Goal: Transaction & Acquisition: Purchase product/service

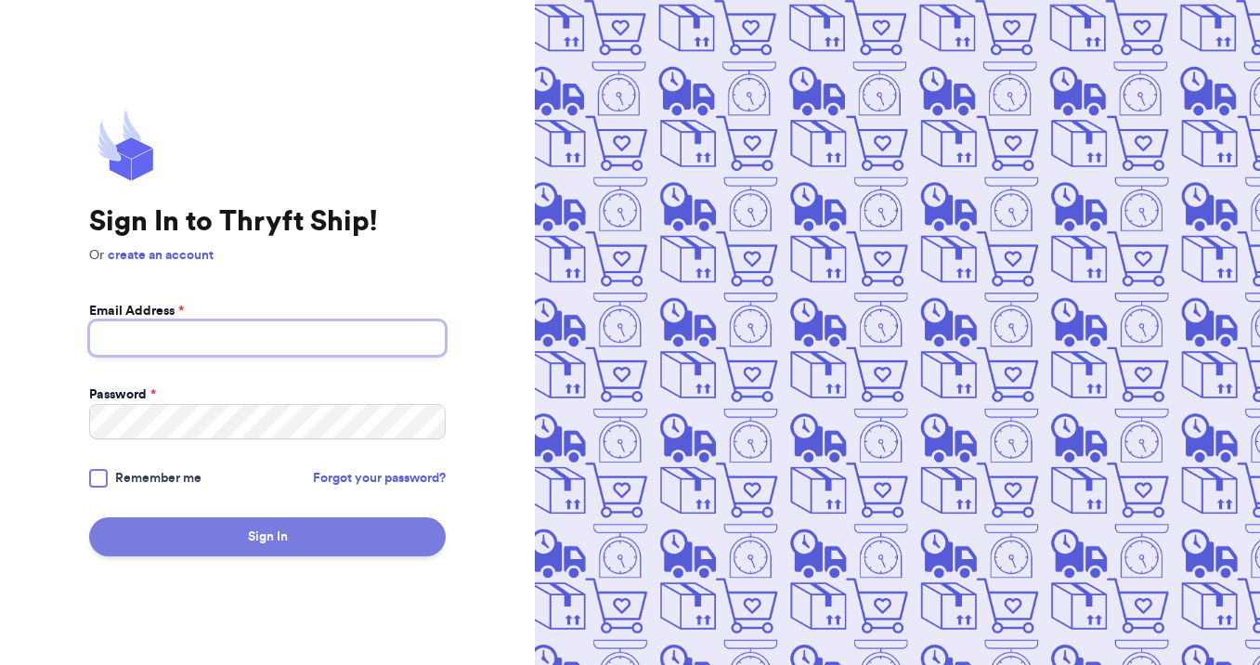
type input "[EMAIL_ADDRESS][DOMAIN_NAME]"
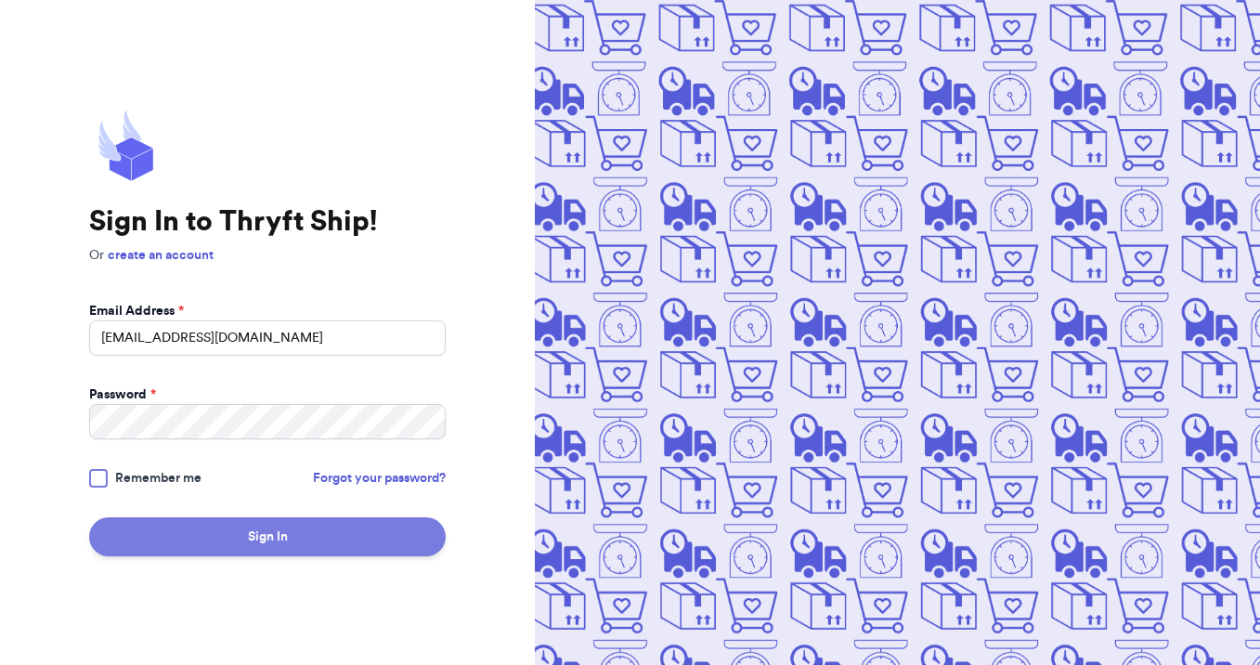
click at [298, 540] on button "Sign In" at bounding box center [267, 536] width 357 height 39
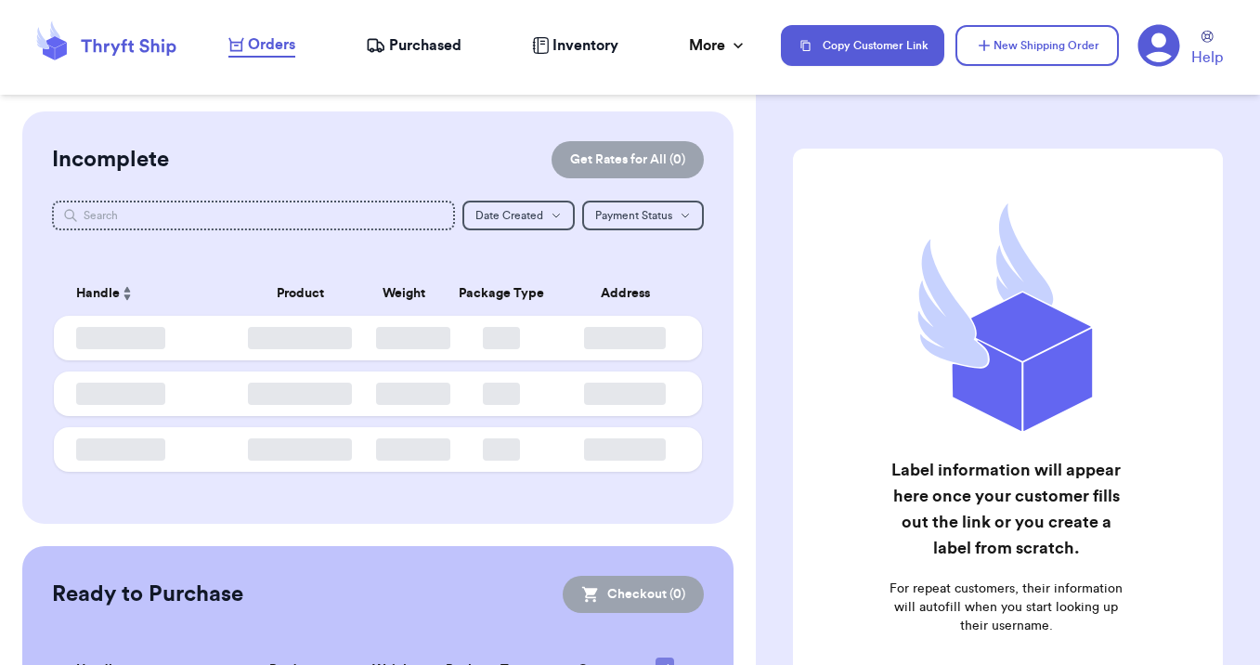
checkbox input "false"
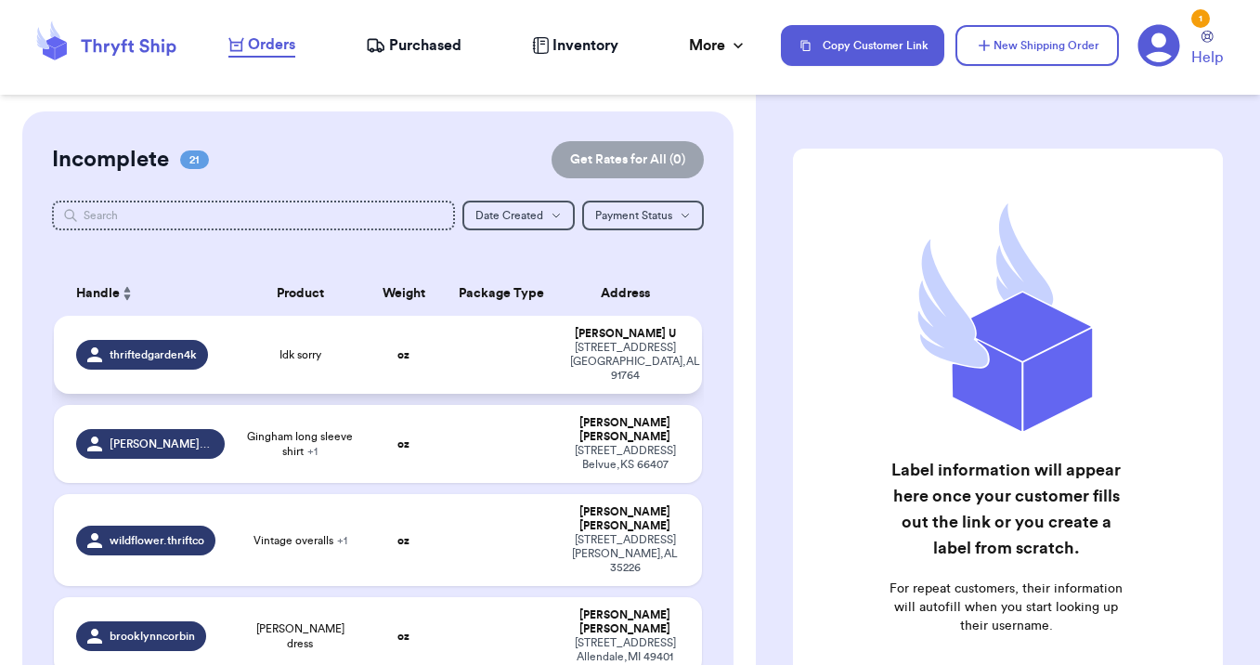
click at [526, 344] on td at bounding box center [501, 355] width 117 height 78
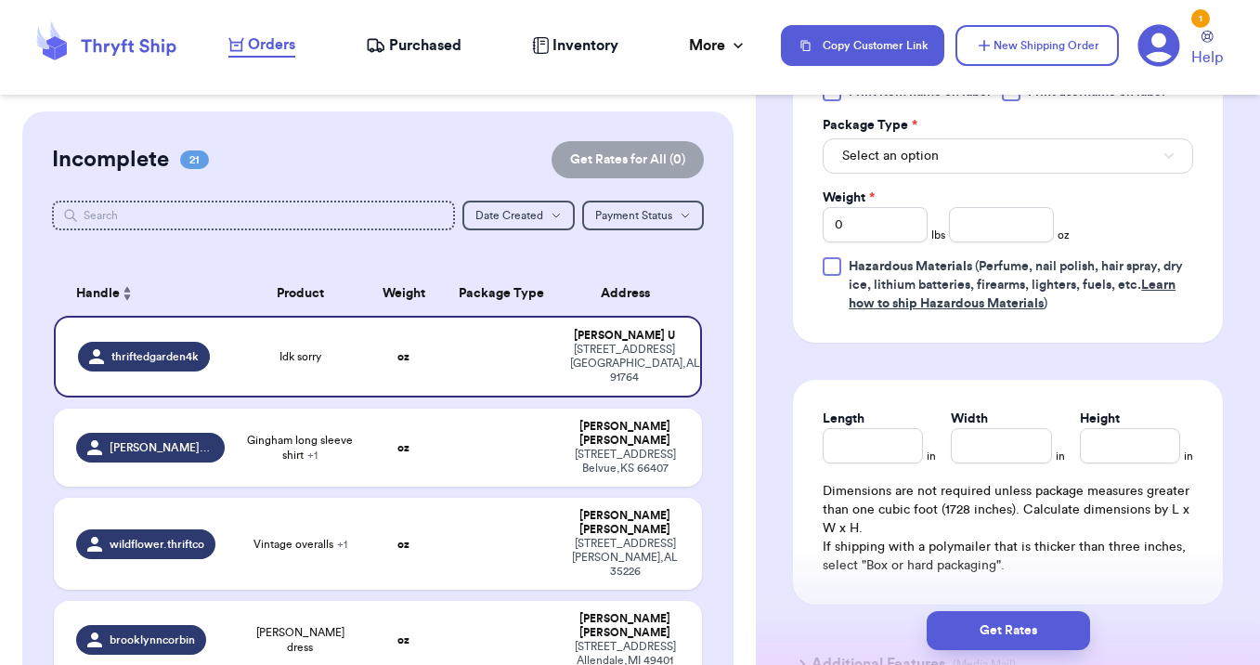
scroll to position [877, 0]
click at [913, 140] on button "Select an option" at bounding box center [1008, 156] width 370 height 35
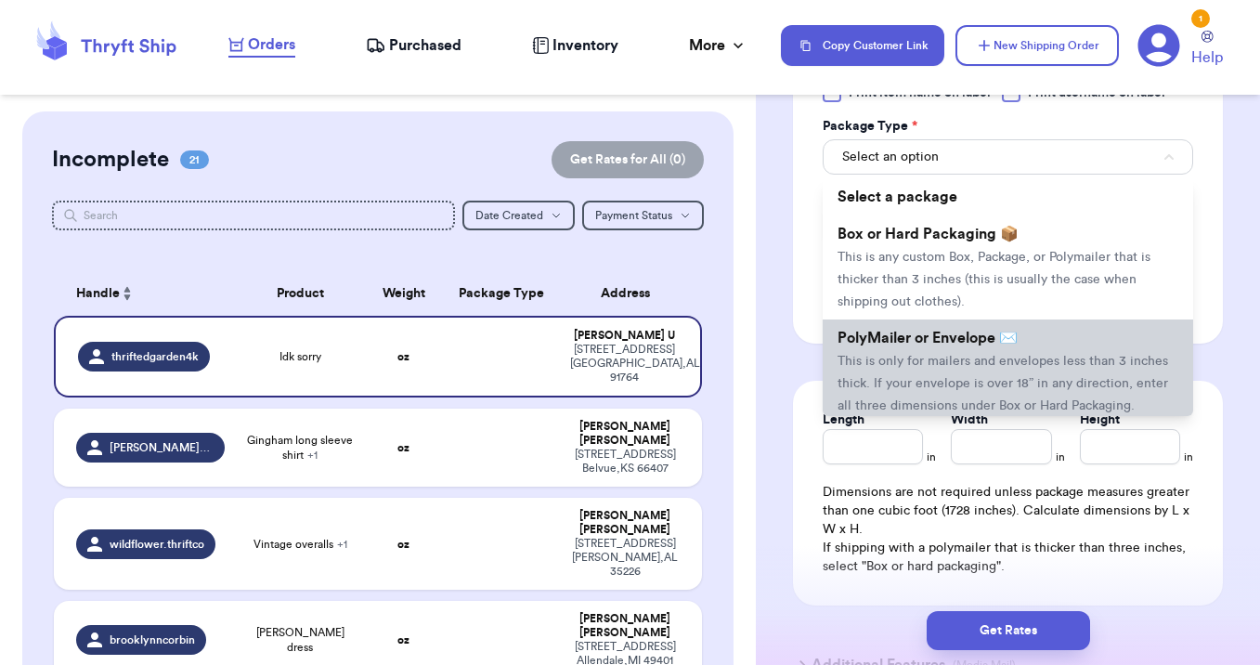
click at [926, 357] on span "This is only for mailers and envelopes less than 3 inches thick. If your envelo…" at bounding box center [1003, 384] width 331 height 58
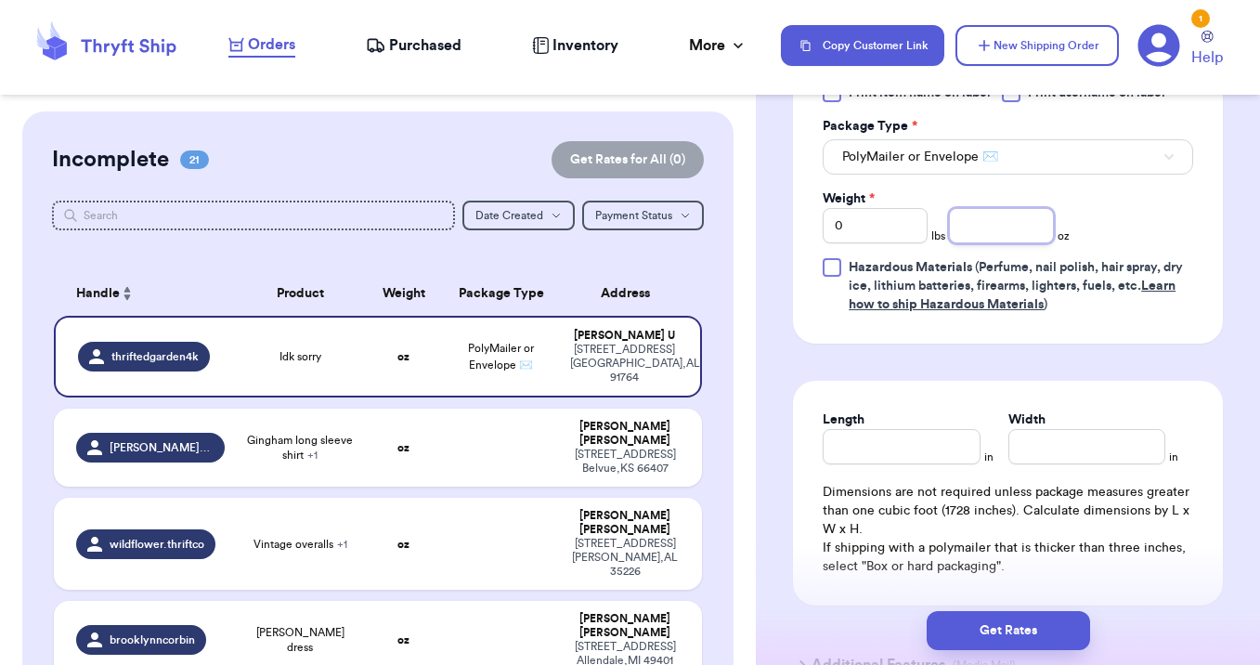
click at [999, 226] on input "number" at bounding box center [1001, 225] width 105 height 35
type input "7"
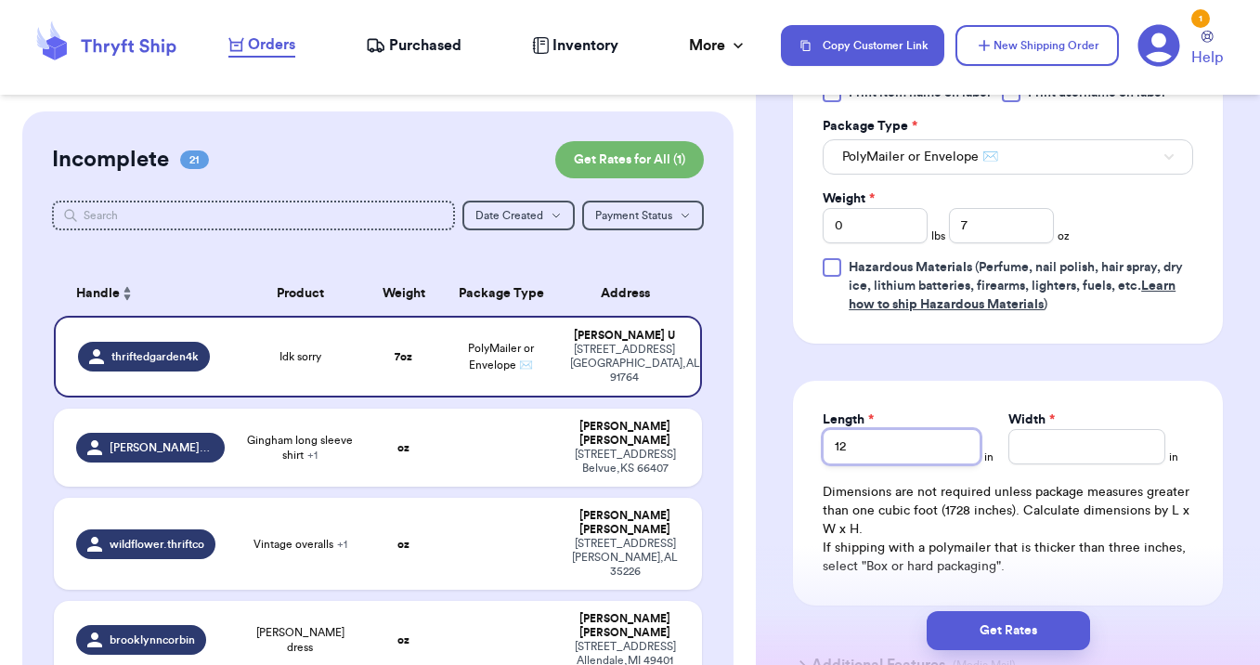
type input "12"
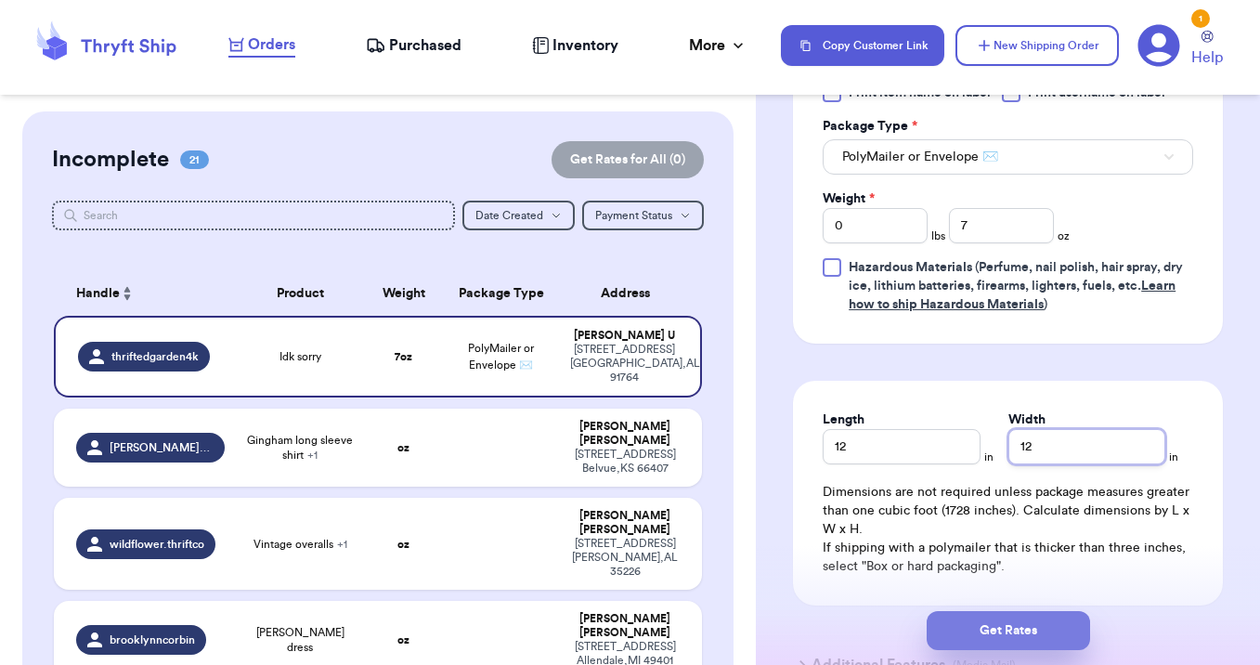
type input "12"
click at [989, 640] on button "Get Rates" at bounding box center [1008, 630] width 163 height 39
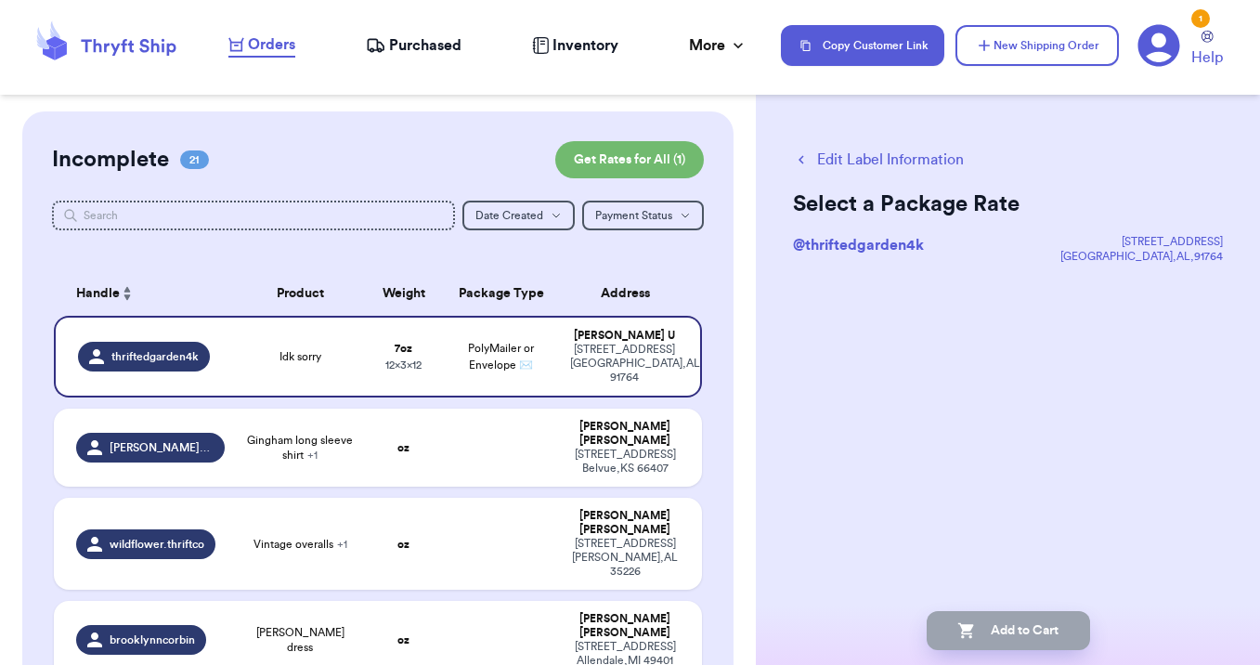
scroll to position [0, 0]
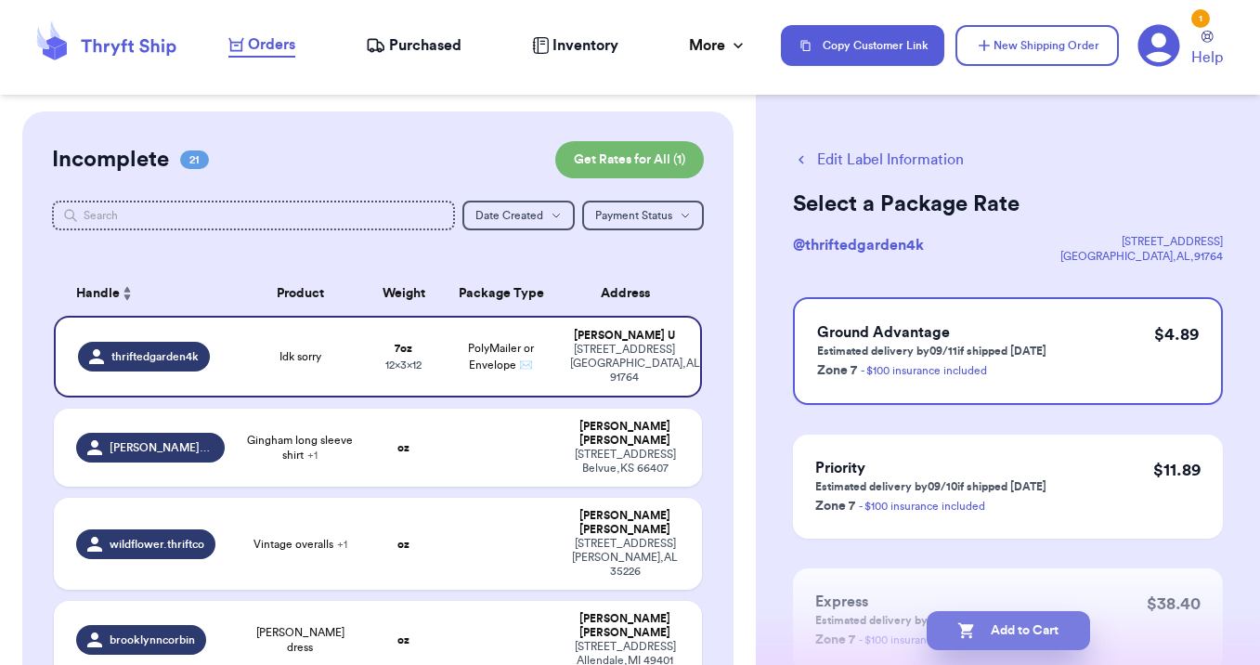
click at [1000, 632] on button "Add to Cart" at bounding box center [1008, 630] width 163 height 39
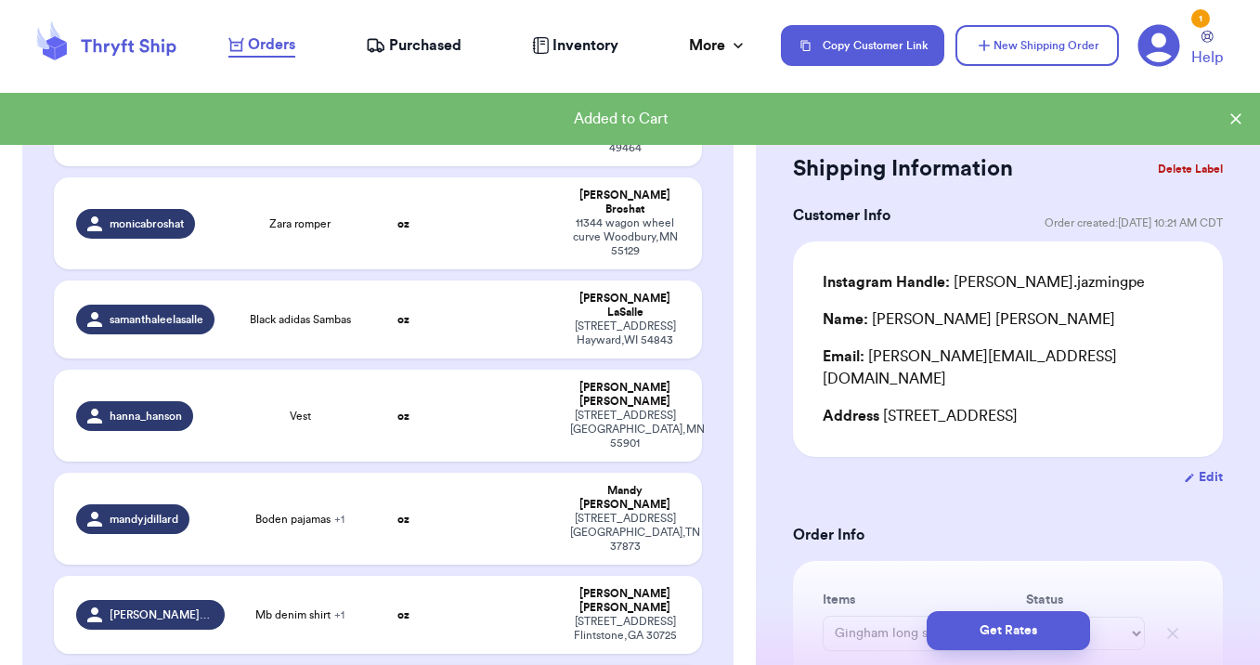
scroll to position [1259, 0]
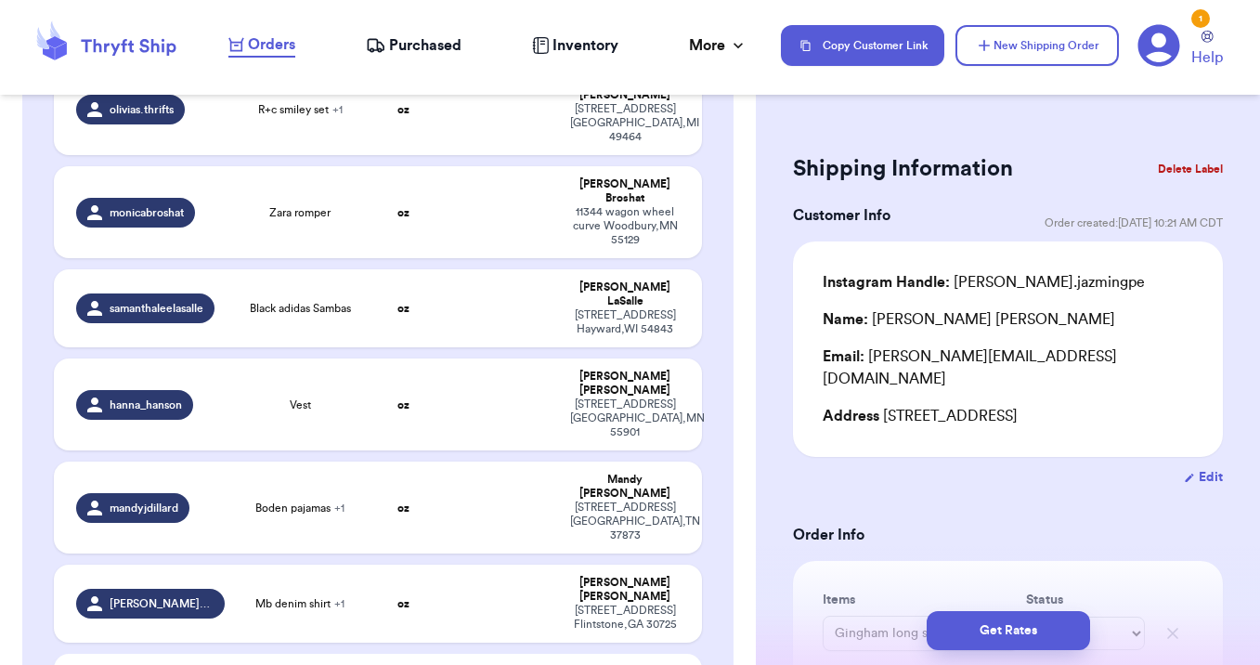
type input "Jacket"
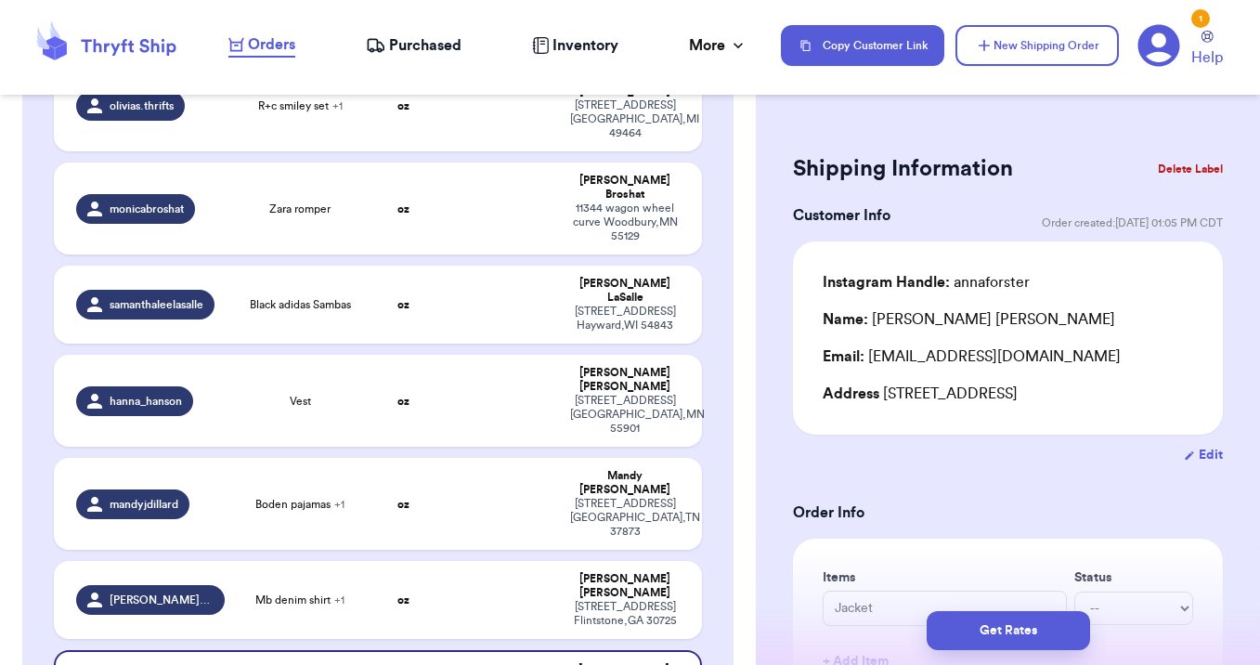
scroll to position [1255, 0]
